Goal: Task Accomplishment & Management: Manage account settings

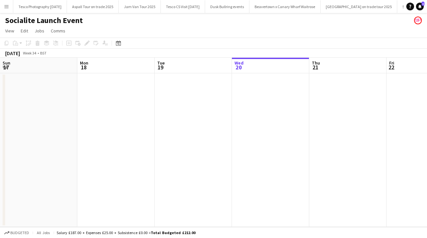
scroll to position [0, 155]
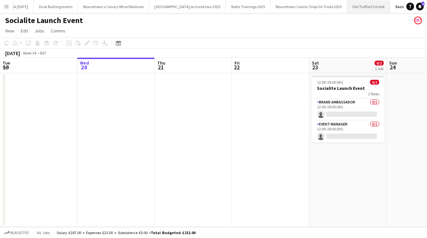
click at [362, 6] on button "Old Trafford Cricket Close" at bounding box center [368, 6] width 43 height 13
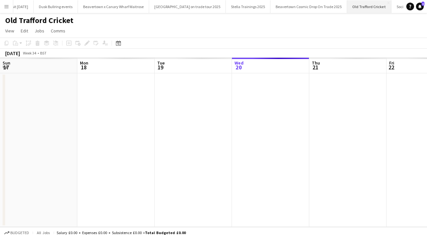
scroll to position [0, 155]
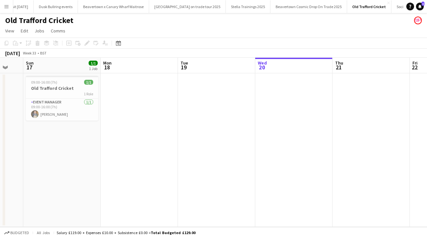
drag, startPoint x: 91, startPoint y: 123, endPoint x: 311, endPoint y: 124, distance: 219.5
click at [306, 124] on app-calendar-viewport "Thu 14 Fri 15 Sat 16 Sun 17 1/1 1 Job Mon 18 Tue 19 Wed 20 Thu 21 Fri 22 Sat 23…" at bounding box center [213, 142] width 427 height 169
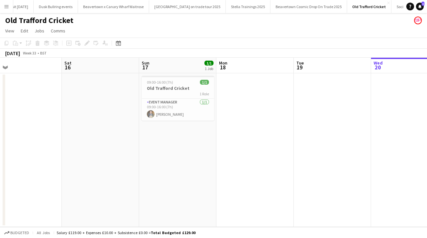
drag, startPoint x: 145, startPoint y: 143, endPoint x: 227, endPoint y: 143, distance: 81.3
click at [227, 143] on app-calendar-viewport "Wed 13 Thu 14 Fri 15 Sat 16 Sun 17 1/1 1 Job Mon 18 Tue 19 Wed 20 Thu 21 Fri 22…" at bounding box center [213, 142] width 427 height 169
click at [165, 112] on app-card-role "Event Manager [DATE] 09:00-16:00 (7h) [PERSON_NAME]" at bounding box center [180, 109] width 73 height 22
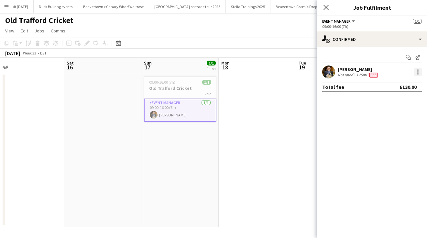
click at [417, 70] on div at bounding box center [418, 72] width 8 height 8
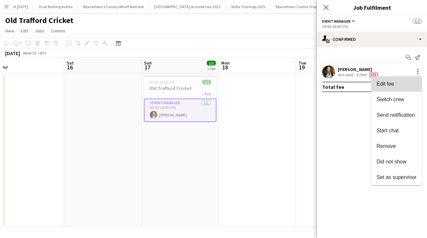
click at [390, 80] on button "Edit fee" at bounding box center [397, 84] width 51 height 16
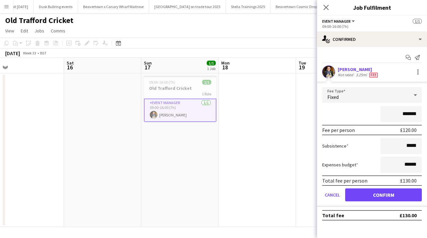
click at [411, 113] on input "*******" at bounding box center [401, 114] width 41 height 16
type input "*******"
click at [371, 194] on button "Confirm" at bounding box center [383, 194] width 77 height 13
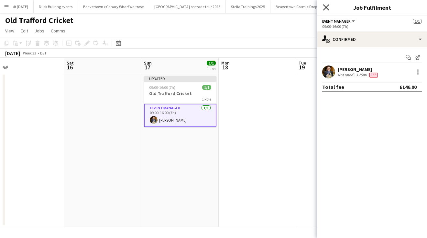
click at [325, 5] on icon "Close pop-in" at bounding box center [326, 7] width 6 height 6
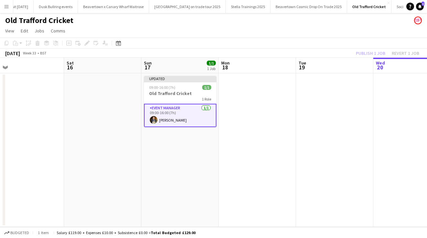
click at [187, 112] on app-card-role "Event Manager [DATE] 09:00-16:00 (7h) [PERSON_NAME]" at bounding box center [180, 115] width 73 height 23
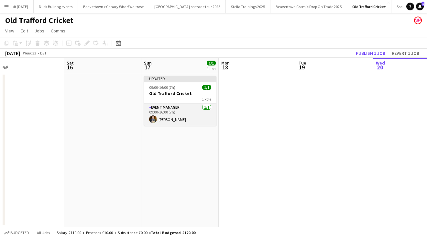
click at [191, 112] on app-card-role "Event Manager [DATE] 09:00-16:00 (7h) [PERSON_NAME]" at bounding box center [180, 115] width 73 height 22
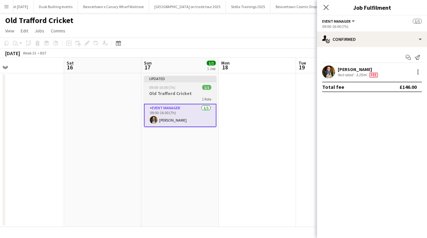
click at [175, 91] on h3 "Old Trafford Cricket" at bounding box center [180, 93] width 73 height 6
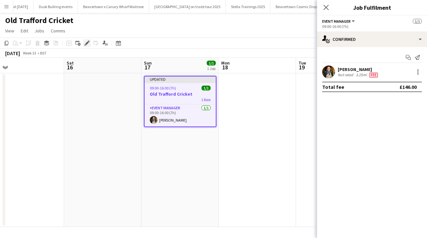
click at [86, 40] on div "Edit" at bounding box center [87, 43] width 8 height 8
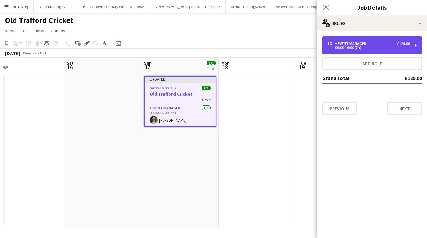
click at [416, 43] on div "1 x Event Manager £129.00 09:00-16:00 (7h)" at bounding box center [372, 45] width 100 height 18
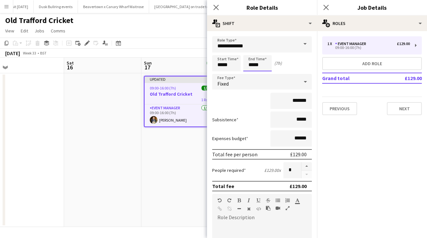
click at [253, 64] on body "Menu Boards Boards Boards All jobs Status Workforce Workforce My Workforce Recr…" at bounding box center [213, 119] width 427 height 238
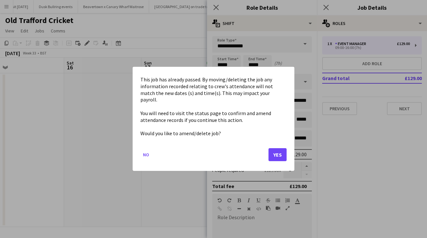
drag, startPoint x: 281, startPoint y: 152, endPoint x: 280, endPoint y: 145, distance: 6.9
click at [281, 152] on button "Yes" at bounding box center [278, 154] width 18 height 13
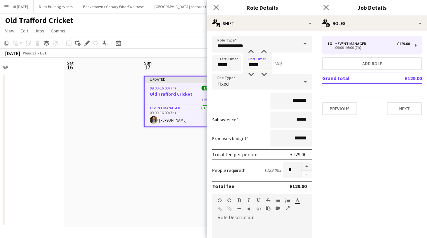
type input "*****"
click at [411, 110] on button "Next" at bounding box center [404, 108] width 35 height 13
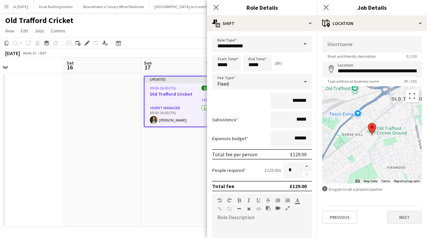
click at [400, 216] on button "Next" at bounding box center [404, 216] width 35 height 13
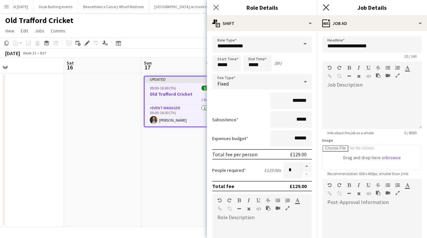
click at [326, 5] on icon "Close pop-in" at bounding box center [326, 7] width 6 height 6
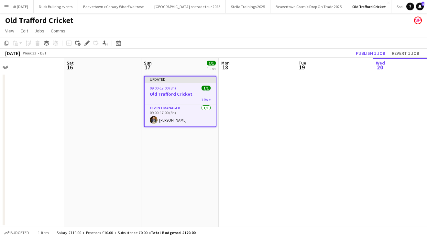
click at [329, 23] on div "Old Trafford Cricket" at bounding box center [213, 19] width 427 height 12
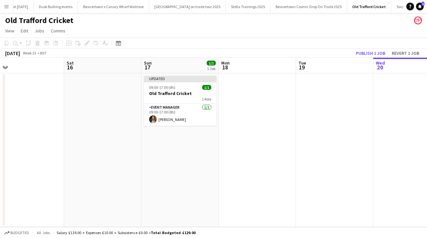
click at [366, 52] on button "Publish 1 job" at bounding box center [371, 53] width 35 height 8
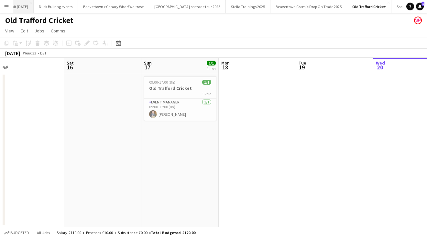
click at [25, 6] on button "Tesco CS Visit [DATE] Close" at bounding box center [11, 6] width 44 height 13
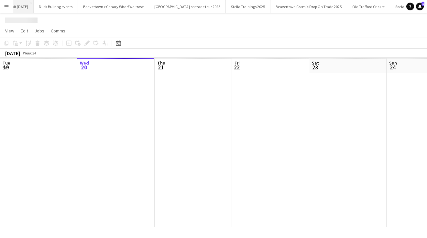
scroll to position [0, 152]
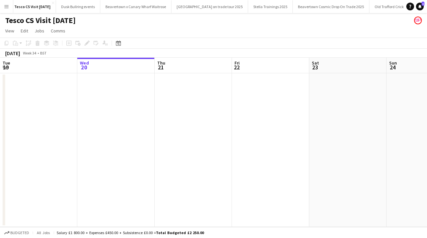
click at [7, 5] on app-icon "Menu" at bounding box center [6, 6] width 5 height 5
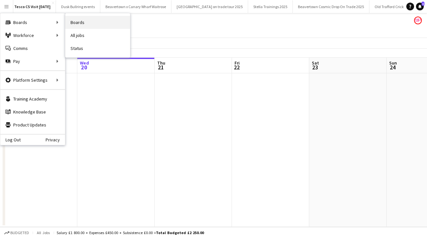
click at [83, 23] on link "Boards" at bounding box center [97, 22] width 65 height 13
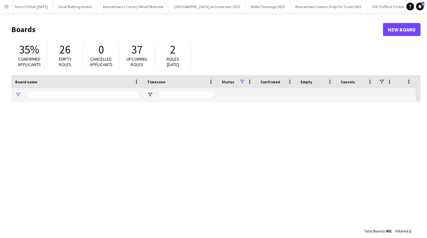
type input "******"
drag, startPoint x: 44, startPoint y: 94, endPoint x: -5, endPoint y: 94, distance: 49.2
click at [0, 94] on html "Menu Boards Boards Boards All jobs Status Workforce Workforce My Workforce Recr…" at bounding box center [213, 123] width 427 height 247
type input "*"
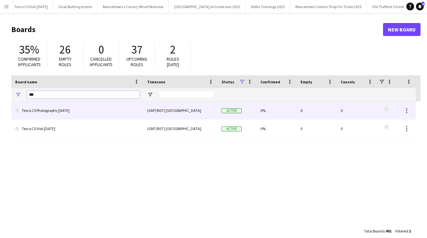
type input "***"
click at [67, 111] on link "Tesco CS Photography [DATE]" at bounding box center [77, 110] width 124 height 18
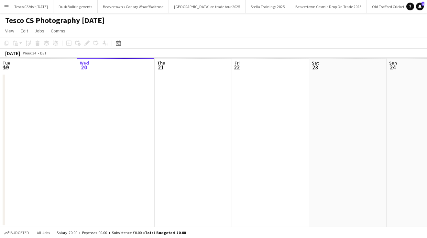
scroll to position [0, 269]
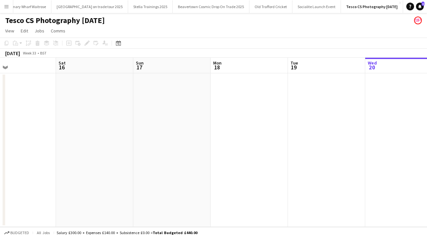
drag, startPoint x: 93, startPoint y: 142, endPoint x: 334, endPoint y: 139, distance: 240.9
click at [330, 139] on app-calendar-viewport "Thu 14 Fri 15 Sat 16 Sun 17 Mon 18 Tue 19 Wed 20 Thu 21 Fri 22 Sat 23 Sun 24" at bounding box center [213, 142] width 427 height 169
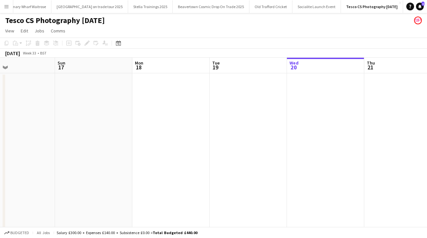
drag, startPoint x: 122, startPoint y: 140, endPoint x: 435, endPoint y: 113, distance: 314.9
click at [427, 113] on html "Menu Boards Boards Boards All jobs Status Workforce Workforce My Workforce Recr…" at bounding box center [213, 129] width 427 height 258
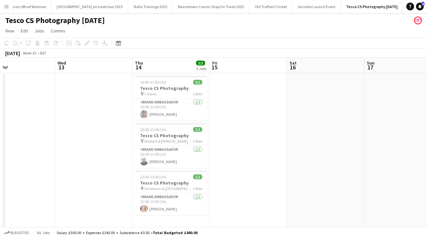
scroll to position [0, 178]
click at [172, 82] on div "10:00-11:00 (1h) 1/1" at bounding box center [170, 82] width 73 height 5
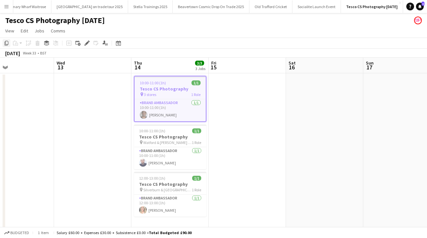
click at [7, 42] on icon "Copy" at bounding box center [6, 42] width 5 height 5
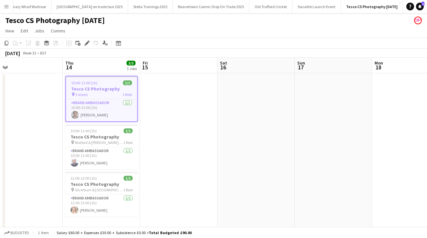
drag, startPoint x: 377, startPoint y: 162, endPoint x: 159, endPoint y: 162, distance: 217.6
click at [169, 162] on app-calendar-viewport "Sun 10 Mon 11 Tue 12 Wed 13 Thu 14 3/3 3 Jobs Fri 15 Sat 16 Sun 17 Mon 18 Tue 1…" at bounding box center [213, 152] width 427 height 189
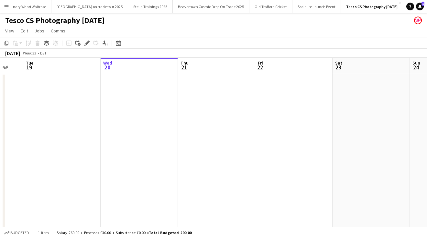
drag, startPoint x: 296, startPoint y: 154, endPoint x: 73, endPoint y: 151, distance: 222.4
click at [80, 153] on app-calendar-viewport "Fri 15 Sat 16 Sun 17 Mon 18 Tue 19 Wed 20 Thu 21 Fri 22 Sat 23 Sun 24 Mon 25" at bounding box center [213, 152] width 427 height 189
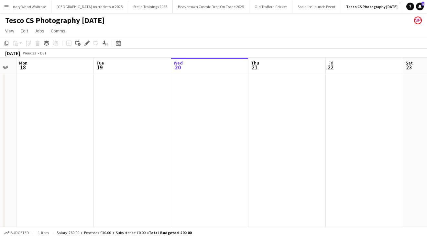
click at [209, 84] on app-date-cell at bounding box center [209, 160] width 77 height 174
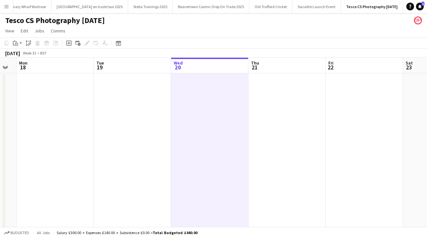
click at [276, 90] on app-date-cell at bounding box center [287, 160] width 77 height 174
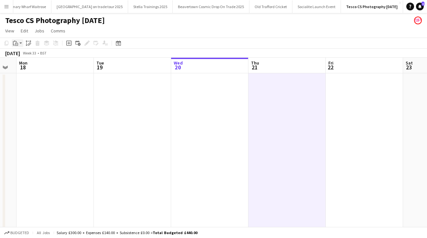
click at [20, 42] on app-action-btn "Paste" at bounding box center [18, 43] width 12 height 8
click at [27, 66] on link "Paste with crew Command Shift V" at bounding box center [42, 66] width 51 height 6
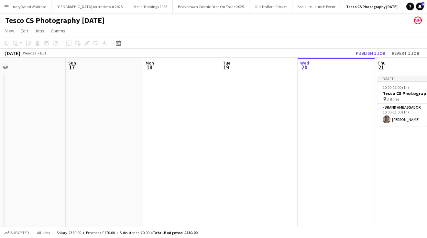
drag, startPoint x: 62, startPoint y: 154, endPoint x: 347, endPoint y: 165, distance: 285.4
click at [339, 165] on app-calendar-viewport "Fri 15 Sat 16 Sun 17 Mon 18 Tue 19 Wed 20 Thu 21 1/1 1 Job Fri 22 Sat 23 Sun 24…" at bounding box center [213, 152] width 427 height 189
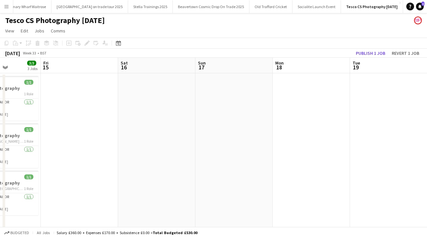
drag, startPoint x: 127, startPoint y: 158, endPoint x: 263, endPoint y: 158, distance: 135.7
click at [262, 158] on app-calendar-viewport "Tue 12 Wed 13 Thu 14 3/3 3 Jobs Fri 15 Sat 16 Sun 17 Mon 18 Tue 19 Wed 20 Thu 2…" at bounding box center [213, 152] width 427 height 189
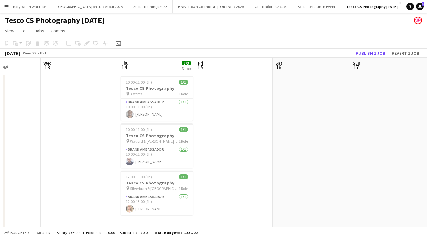
scroll to position [0, 190]
click at [172, 174] on div "12:00-13:00 (1h) 1/1" at bounding box center [158, 176] width 73 height 5
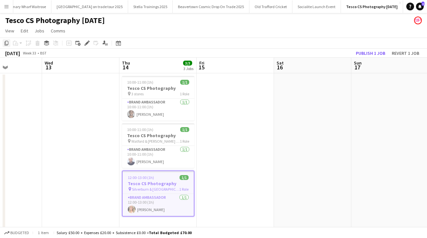
click at [7, 40] on div "Copy" at bounding box center [7, 43] width 8 height 8
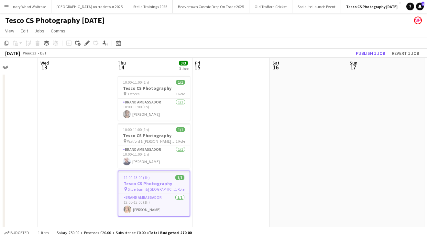
drag, startPoint x: 347, startPoint y: 168, endPoint x: 150, endPoint y: 164, distance: 197.5
click at [154, 166] on app-calendar-viewport "Sun 10 Mon 11 Tue 12 Wed 13 Thu 14 3/3 3 Jobs Fri 15 Sat 16 Sun 17 Mon 18 Tue 1…" at bounding box center [213, 152] width 427 height 189
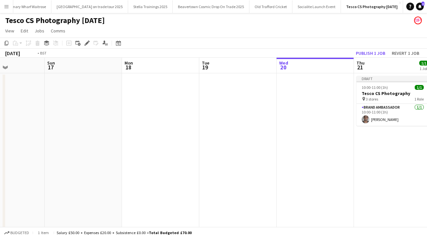
drag, startPoint x: 360, startPoint y: 162, endPoint x: 79, endPoint y: 162, distance: 281.3
click at [93, 162] on app-calendar-viewport "Thu 14 3/3 3 Jobs Fri 15 Sat 16 Sun 17 Mon 18 Tue 19 Wed 20 Thu 21 1/1 1 Job Fr…" at bounding box center [213, 152] width 427 height 189
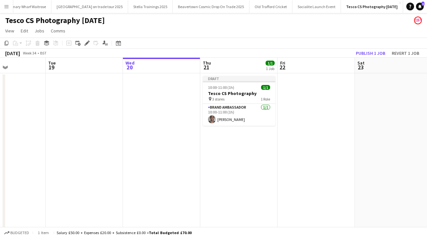
click at [230, 140] on app-date-cell "Draft 10:00-11:00 (1h) 1/1 Tesco CS Photography pin 3 stores 1 Role Brand Ambas…" at bounding box center [238, 160] width 77 height 174
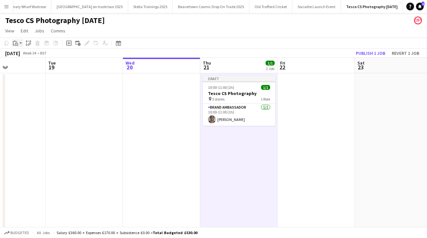
click at [21, 41] on app-action-btn "Paste" at bounding box center [18, 43] width 12 height 8
click at [26, 67] on link "Paste with crew Command Shift V" at bounding box center [42, 66] width 51 height 6
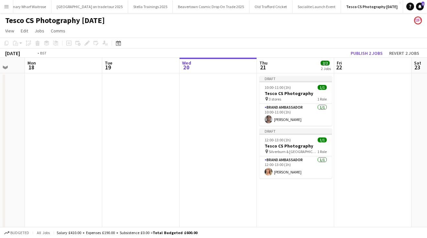
drag, startPoint x: 50, startPoint y: 179, endPoint x: 321, endPoint y: 185, distance: 270.7
click at [306, 185] on app-calendar-viewport "Sat 16 Sun 17 Mon 18 Tue 19 Wed 20 Thu 21 2/2 2 Jobs Fri 22 Sat 23 Sun 24 Mon 2…" at bounding box center [213, 152] width 427 height 189
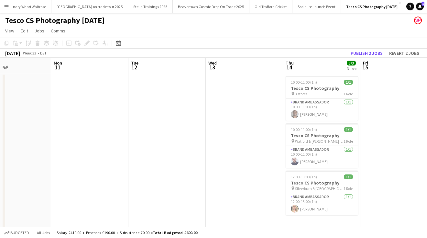
drag, startPoint x: 133, startPoint y: 168, endPoint x: 424, endPoint y: 163, distance: 290.8
click at [424, 163] on app-calendar-viewport "Sat 9 Sun 10 Mon 11 Tue 12 Wed 13 Thu 14 3/3 3 Jobs Fri 15 Sat 16 Sun 17 Mon 18…" at bounding box center [213, 152] width 427 height 189
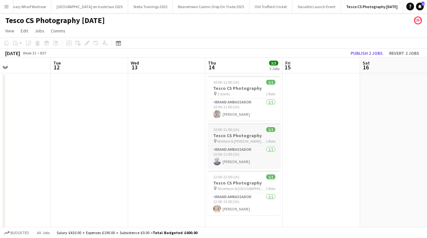
click at [252, 128] on div "10:00-11:00 (1h) 1/1" at bounding box center [244, 129] width 73 height 5
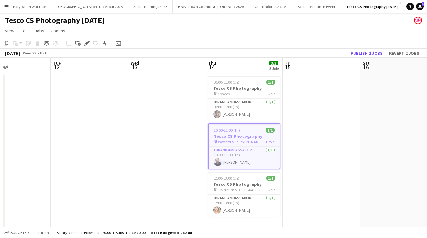
click at [246, 128] on div "10:00-11:00 (1h) 1/1" at bounding box center [244, 130] width 71 height 5
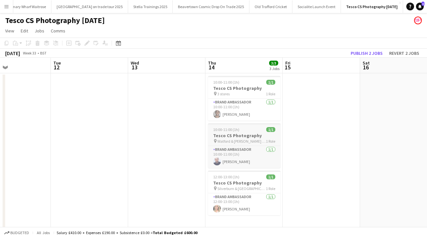
click at [248, 129] on div "10:00-11:00 (1h) 1/1" at bounding box center [244, 129] width 73 height 5
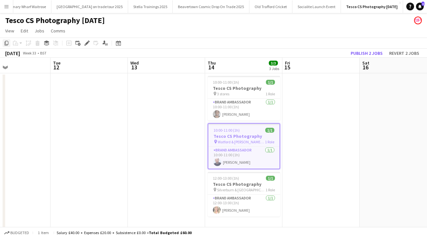
click at [6, 41] on icon at bounding box center [7, 43] width 4 height 5
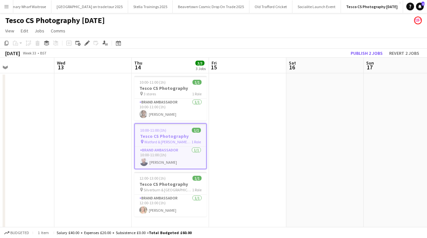
drag, startPoint x: 347, startPoint y: 181, endPoint x: 130, endPoint y: 179, distance: 216.9
click at [134, 180] on app-calendar-viewport "Sat 9 Sun 10 Mon 11 Tue 12 Wed 13 Thu 14 3/3 3 Jobs Fri 15 Sat 16 Sun 17 Mon 18…" at bounding box center [213, 152] width 427 height 189
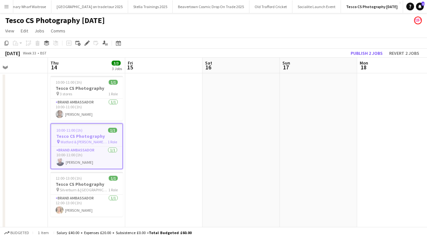
drag, startPoint x: 389, startPoint y: 198, endPoint x: 217, endPoint y: 198, distance: 171.6
click at [217, 198] on app-calendar-viewport "Mon 11 Tue 12 Wed 13 Thu 14 3/3 3 Jobs Fri 15 Sat 16 Sun 17 Mon 18 Tue 19 Wed 2…" at bounding box center [213, 152] width 427 height 189
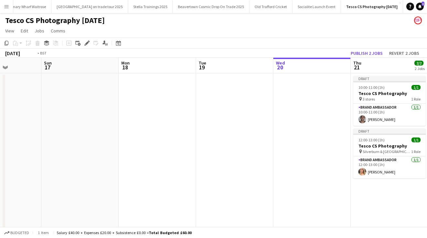
drag, startPoint x: 375, startPoint y: 211, endPoint x: 233, endPoint y: 204, distance: 141.6
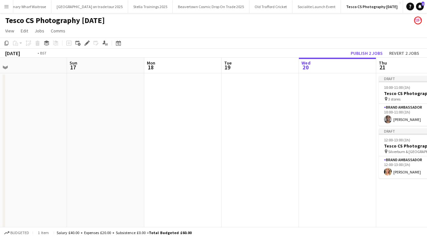
click at [235, 205] on app-calendar-viewport "Wed 13 Thu 14 3/3 3 Jobs Fri 15 Sat 16 Sun 17 Mon 18 Tue 19 Wed 20 Thu 21 2/2 2…" at bounding box center [213, 152] width 427 height 189
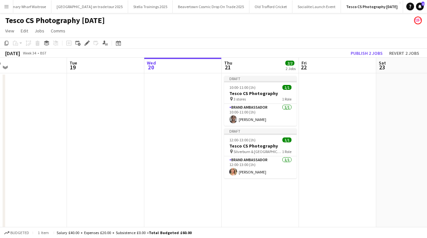
scroll to position [0, 242]
click at [243, 186] on app-date-cell "Draft 10:00-11:00 (1h) 1/1 Tesco CS Photography pin 3 stores 1 Role Brand Ambas…" at bounding box center [260, 160] width 77 height 174
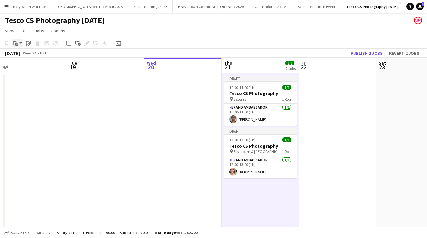
click at [21, 42] on app-action-btn "Paste" at bounding box center [18, 43] width 12 height 8
click at [25, 54] on link "Paste Command V" at bounding box center [42, 55] width 51 height 6
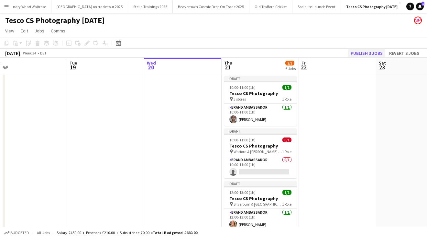
click at [368, 51] on button "Publish 3 jobs" at bounding box center [366, 53] width 37 height 8
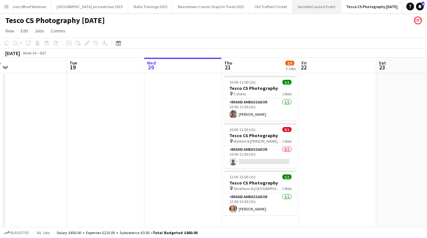
click at [310, 7] on button "Socialite Launch Event Close" at bounding box center [317, 6] width 49 height 13
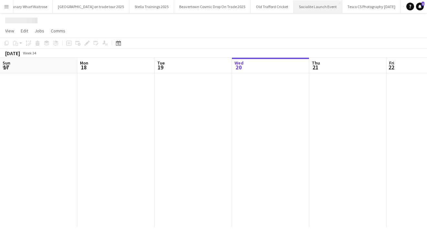
scroll to position [0, 155]
